Goal: Find specific page/section: Find specific page/section

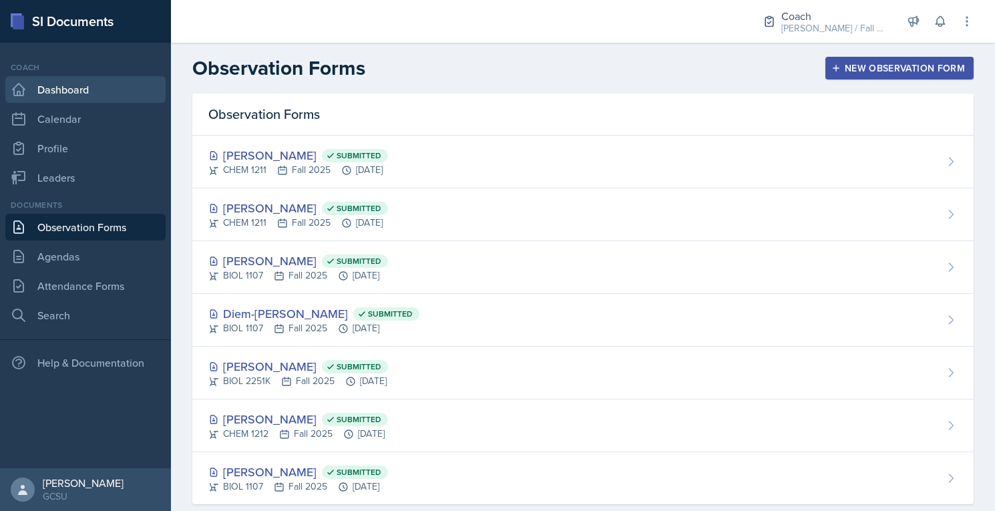
click at [91, 98] on link "Dashboard" at bounding box center [85, 89] width 160 height 27
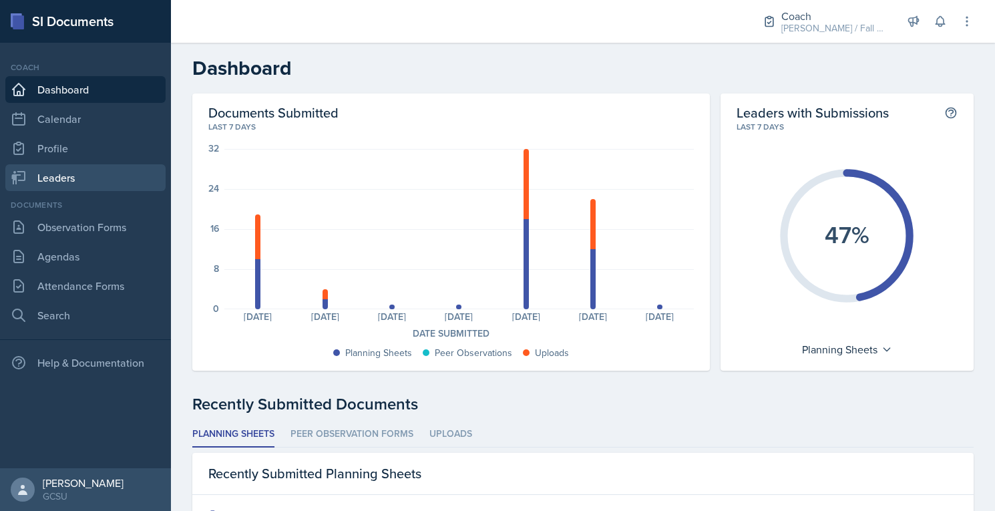
click at [102, 174] on link "Leaders" at bounding box center [85, 177] width 160 height 27
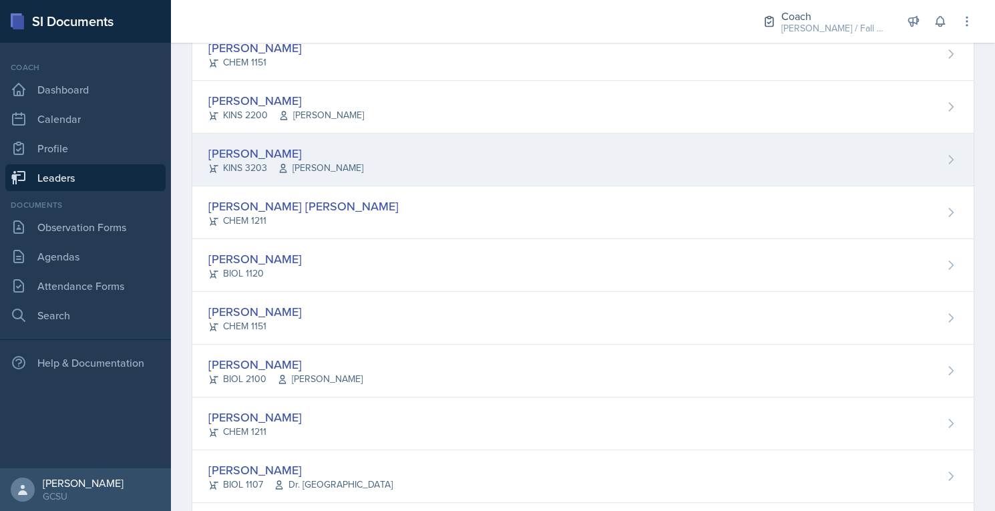
scroll to position [210, 0]
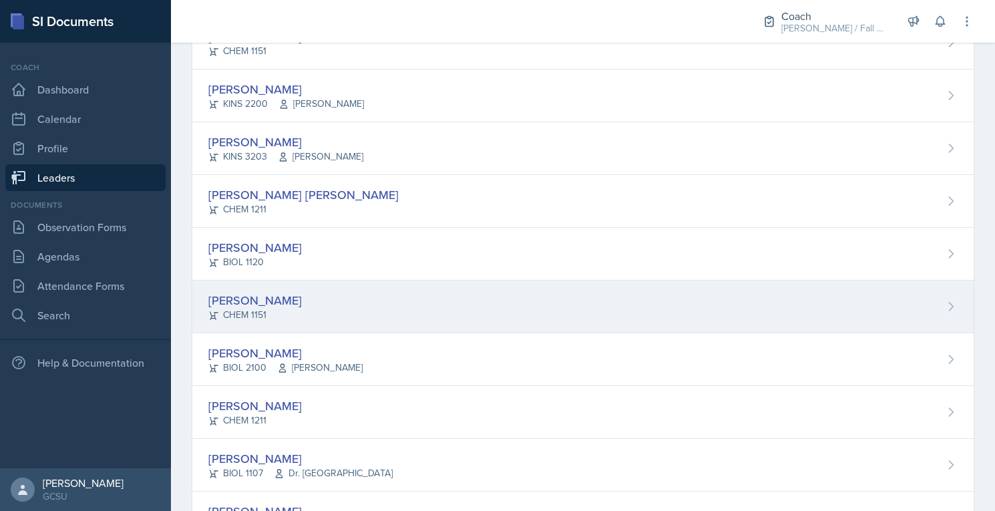
click at [263, 291] on div "[PERSON_NAME]" at bounding box center [254, 300] width 93 height 18
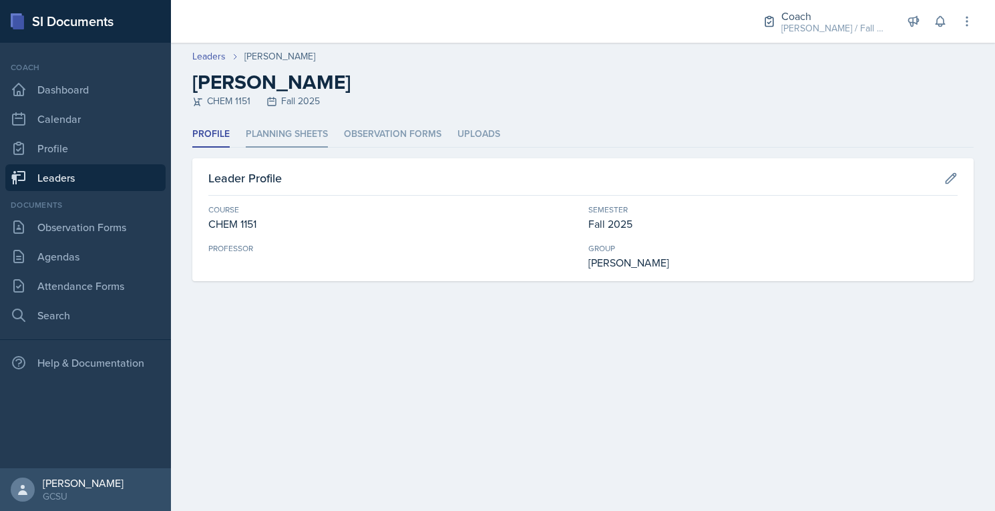
click at [274, 136] on li "Planning Sheets" at bounding box center [287, 135] width 82 height 26
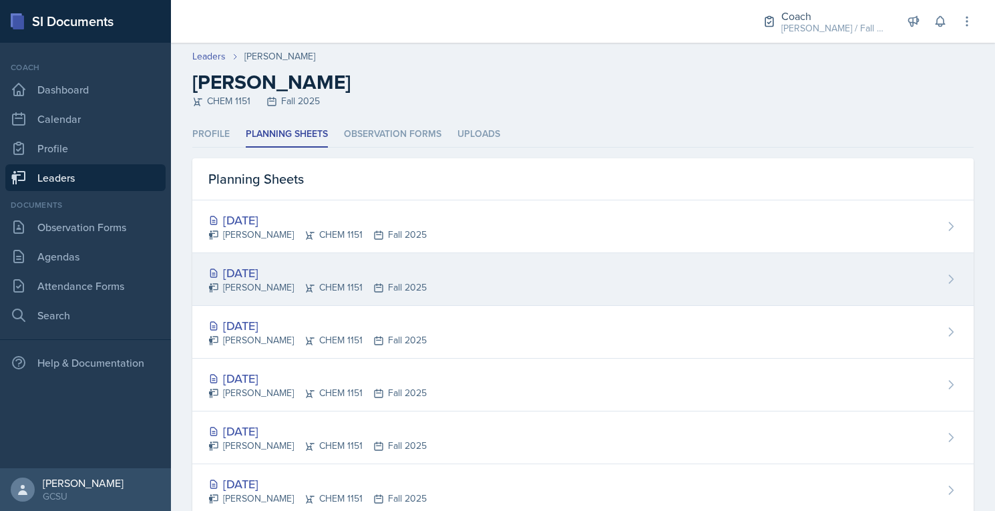
click at [285, 270] on div "[DATE]" at bounding box center [317, 273] width 218 height 18
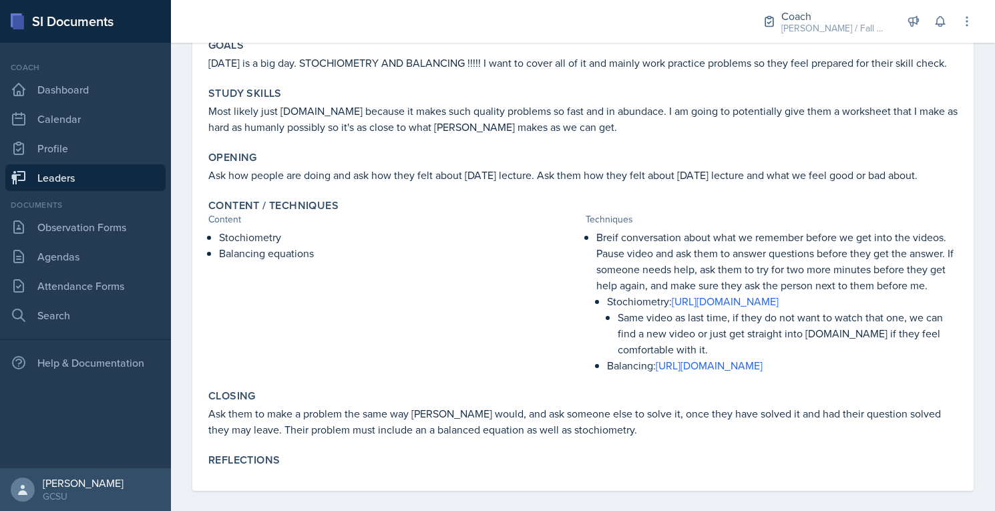
scroll to position [156, 0]
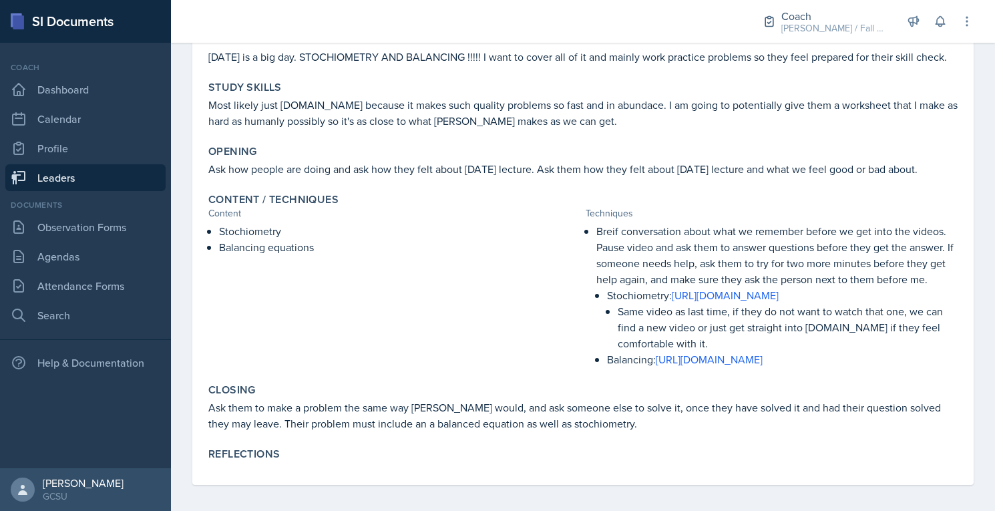
click at [103, 170] on link "Leaders" at bounding box center [85, 177] width 160 height 27
